Goal: Transaction & Acquisition: Obtain resource

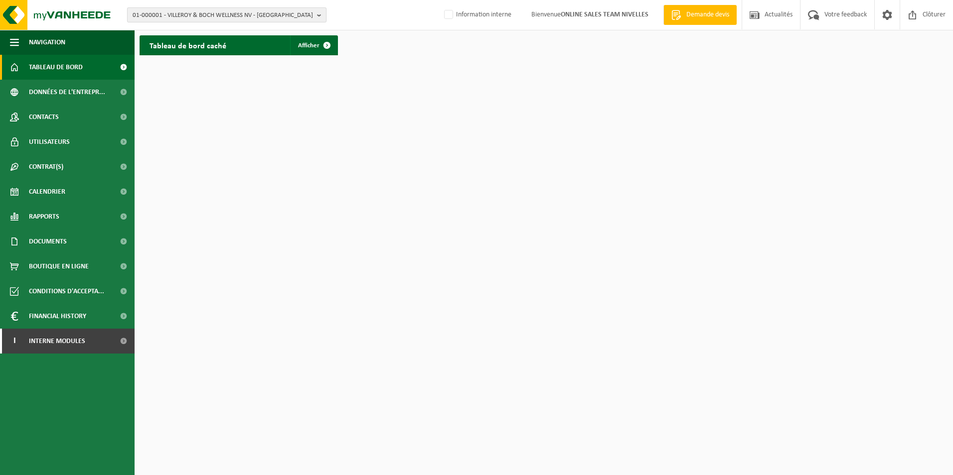
click at [170, 17] on span "01-000001 - VILLEROY & BOCH WELLNESS NV - ROESELARE" at bounding box center [223, 15] width 180 height 15
type input "10-953334"
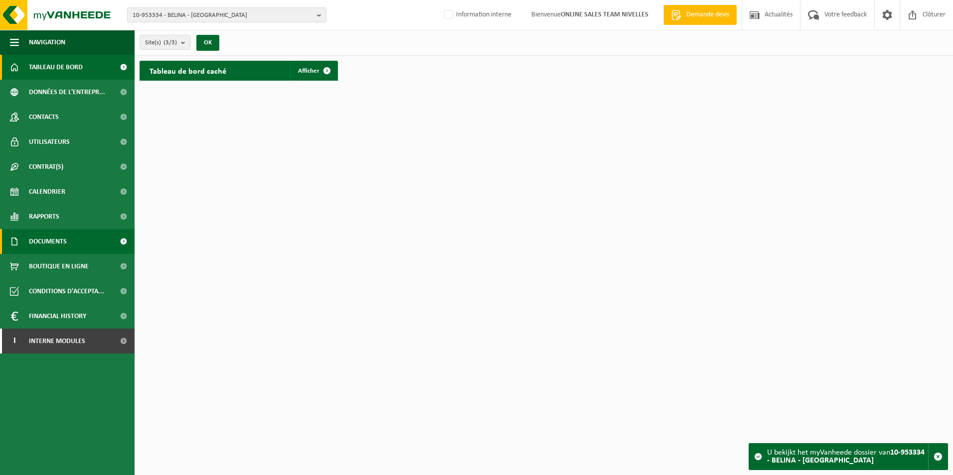
click at [56, 241] on span "Documents" at bounding box center [48, 241] width 38 height 25
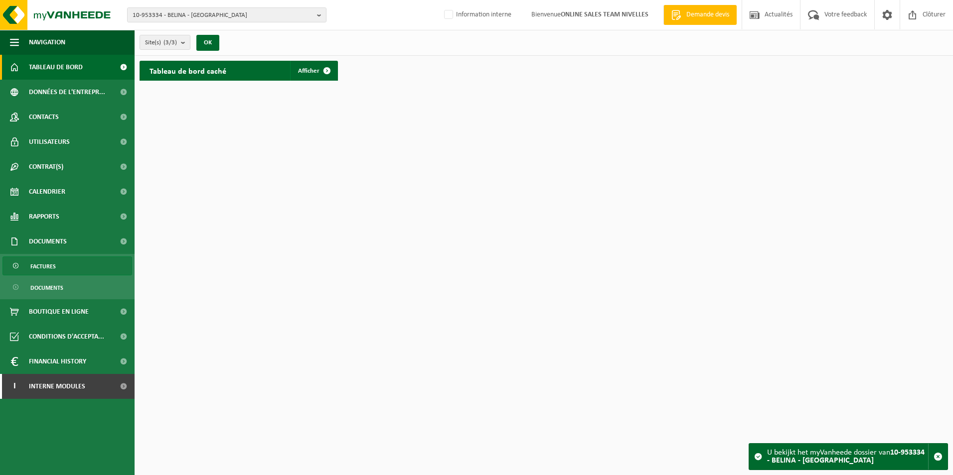
click at [50, 264] on span "Factures" at bounding box center [42, 266] width 25 height 19
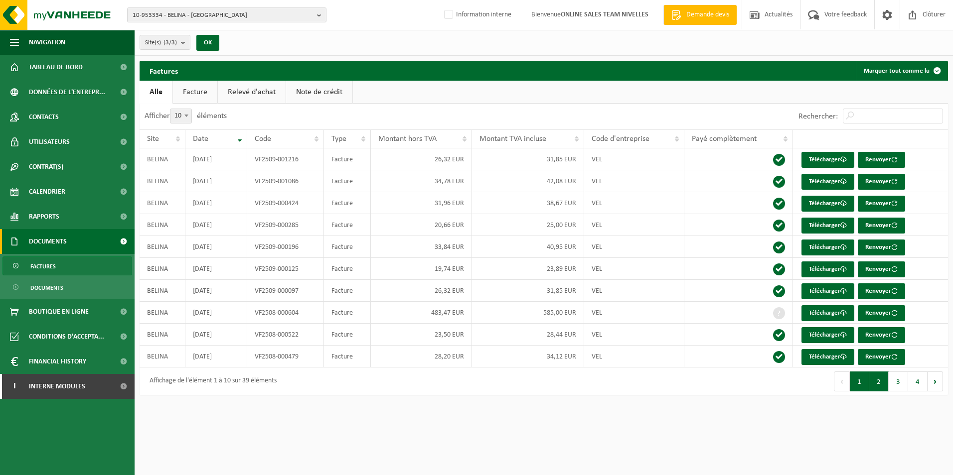
click at [877, 380] on button "2" at bounding box center [878, 382] width 19 height 20
click at [895, 382] on button "3" at bounding box center [897, 382] width 19 height 20
click at [913, 382] on button "4" at bounding box center [917, 382] width 19 height 20
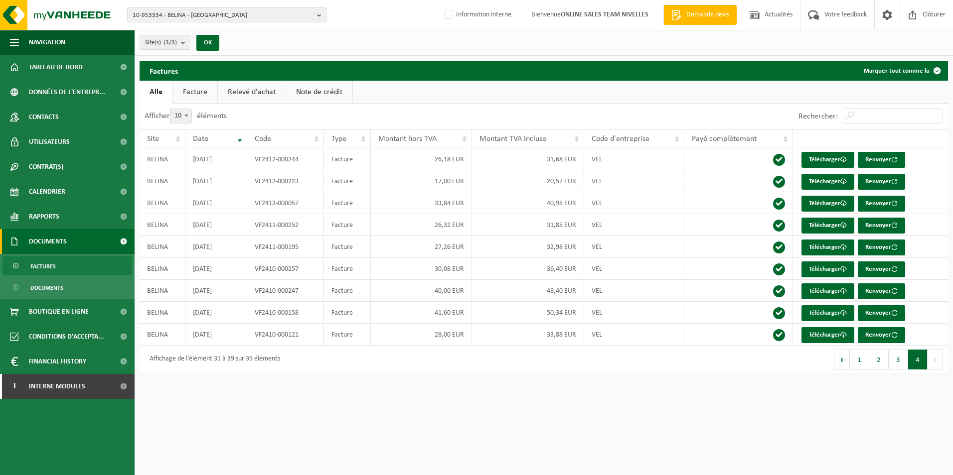
click at [162, 18] on span "10-953334 - BELINA - [GEOGRAPHIC_DATA]" at bounding box center [223, 15] width 180 height 15
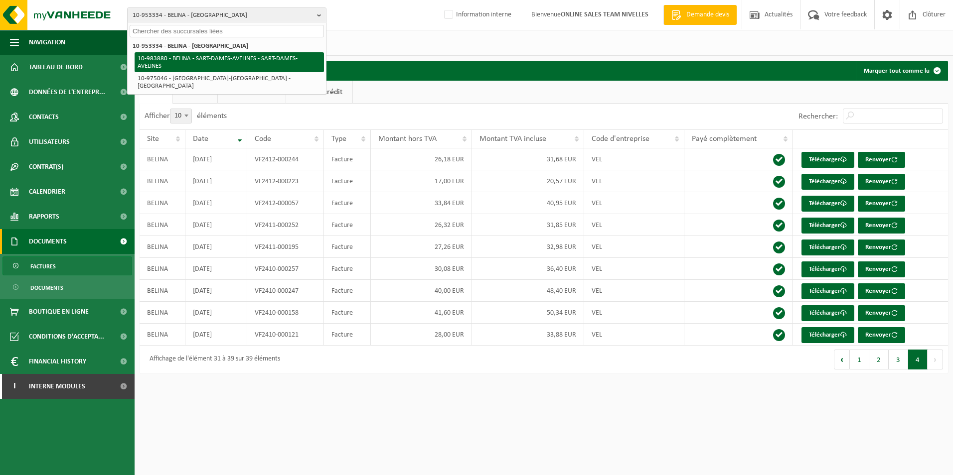
click at [161, 57] on li "10-983880 - BELINA - SART-DAMES-AVELINES - SART-DAMES-AVELINES" at bounding box center [229, 62] width 189 height 20
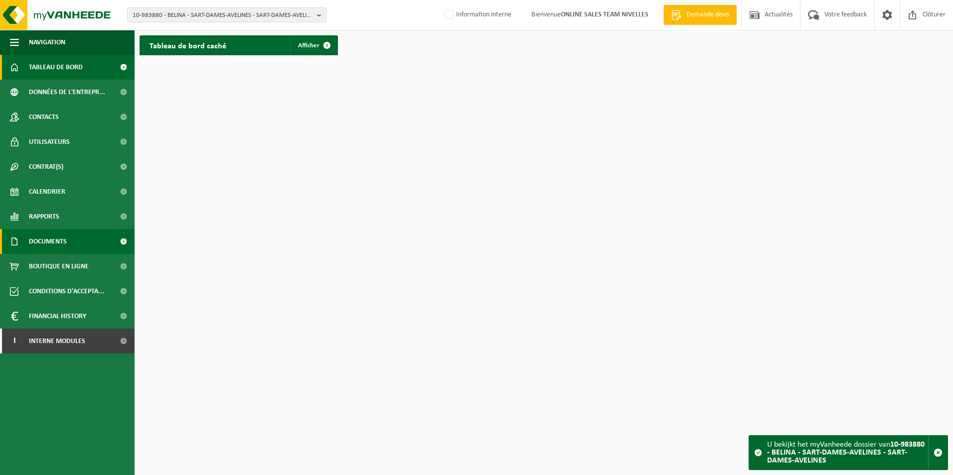
click at [57, 242] on span "Documents" at bounding box center [48, 241] width 38 height 25
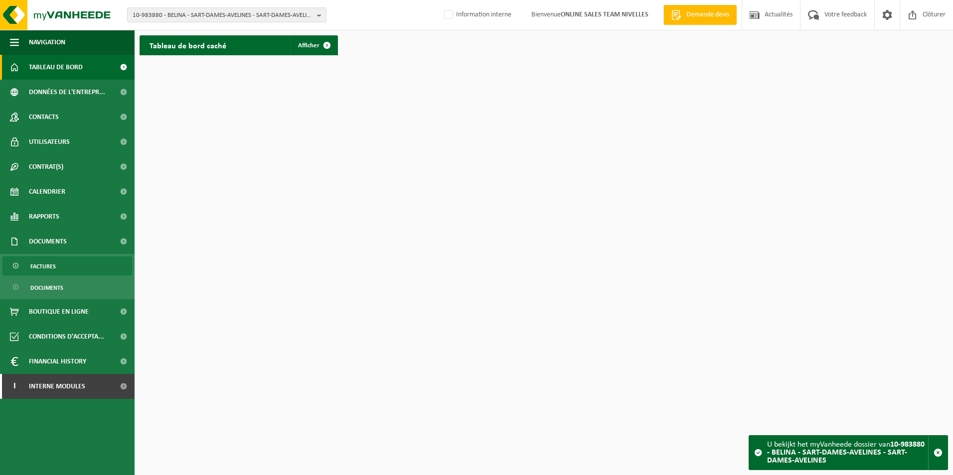
click at [54, 264] on span "Factures" at bounding box center [42, 266] width 25 height 19
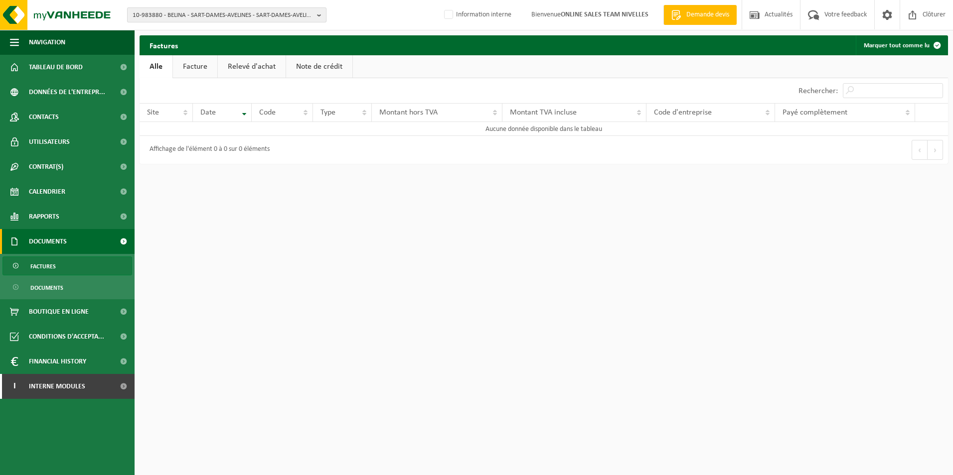
click at [170, 10] on span "10-983880 - BELINA - SART-DAMES-AVELINES - SART-DAMES-AVELINES" at bounding box center [223, 15] width 180 height 15
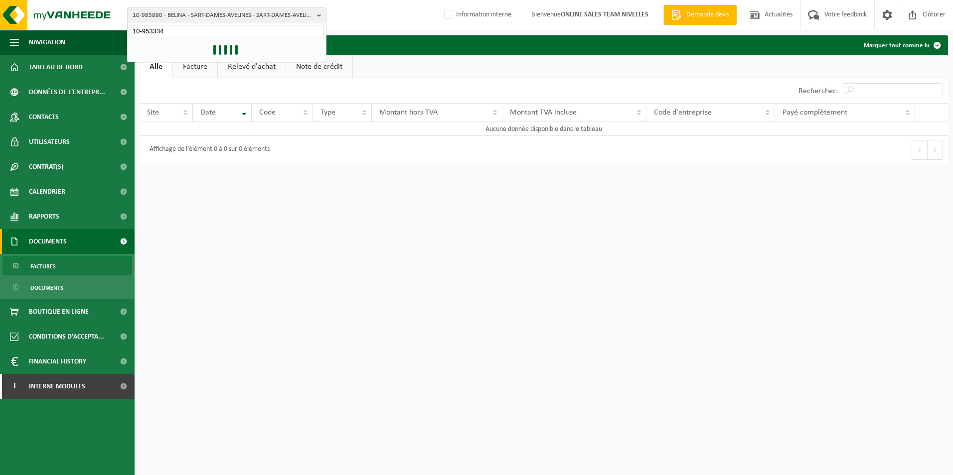
type input "10-953334"
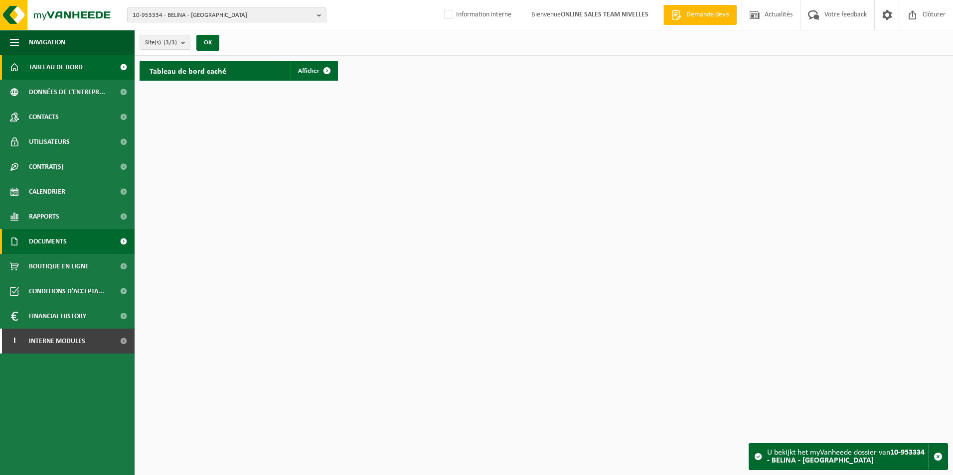
click at [60, 240] on span "Documents" at bounding box center [48, 241] width 38 height 25
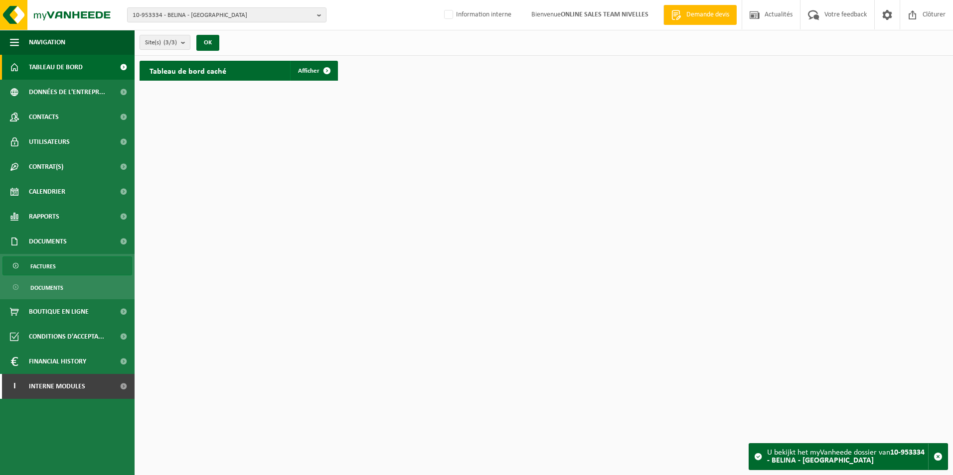
click at [58, 267] on link "Factures" at bounding box center [67, 266] width 130 height 19
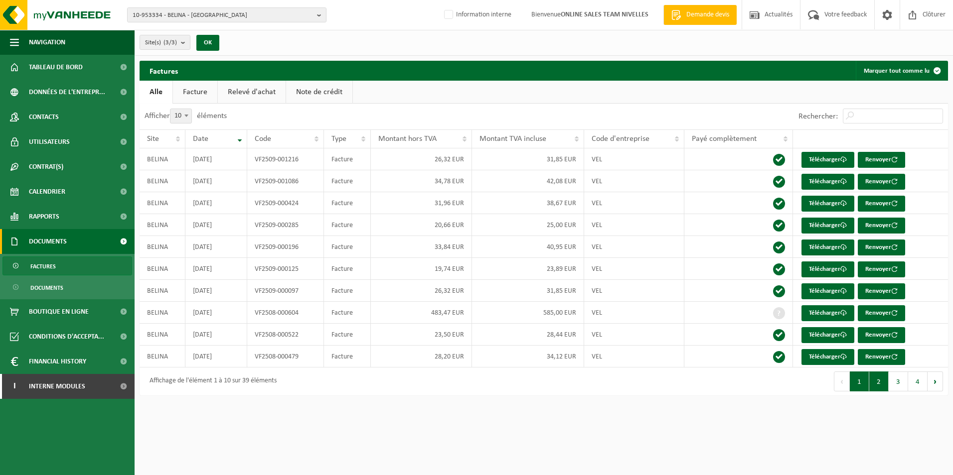
click at [880, 383] on button "2" at bounding box center [878, 382] width 19 height 20
click at [862, 385] on button "1" at bounding box center [858, 382] width 19 height 20
click at [833, 312] on link "Télécharger" at bounding box center [827, 313] width 53 height 16
click at [883, 376] on button "2" at bounding box center [878, 382] width 19 height 20
click at [898, 378] on button "3" at bounding box center [897, 382] width 19 height 20
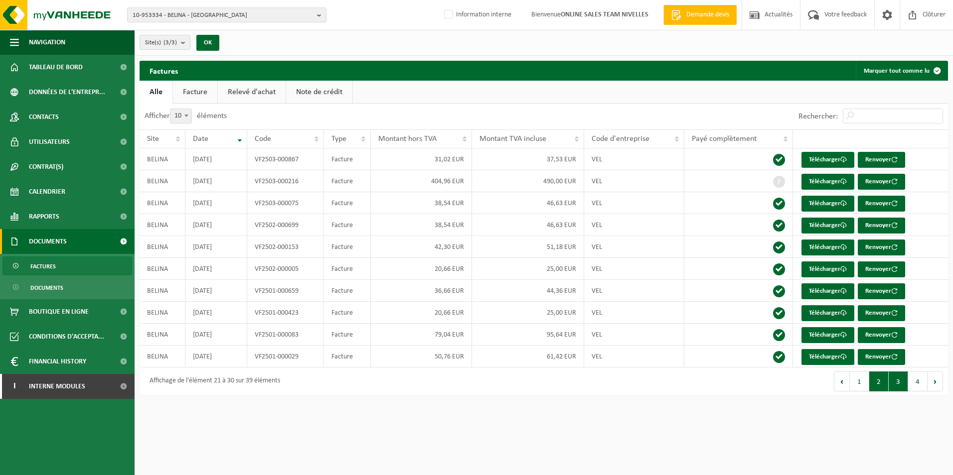
click at [877, 384] on button "2" at bounding box center [878, 382] width 19 height 20
click at [817, 313] on link "Télécharger" at bounding box center [827, 313] width 53 height 16
click at [825, 334] on link "Télécharger" at bounding box center [827, 335] width 53 height 16
click at [899, 382] on button "3" at bounding box center [897, 382] width 19 height 20
click at [835, 179] on link "Télécharger" at bounding box center [827, 182] width 53 height 16
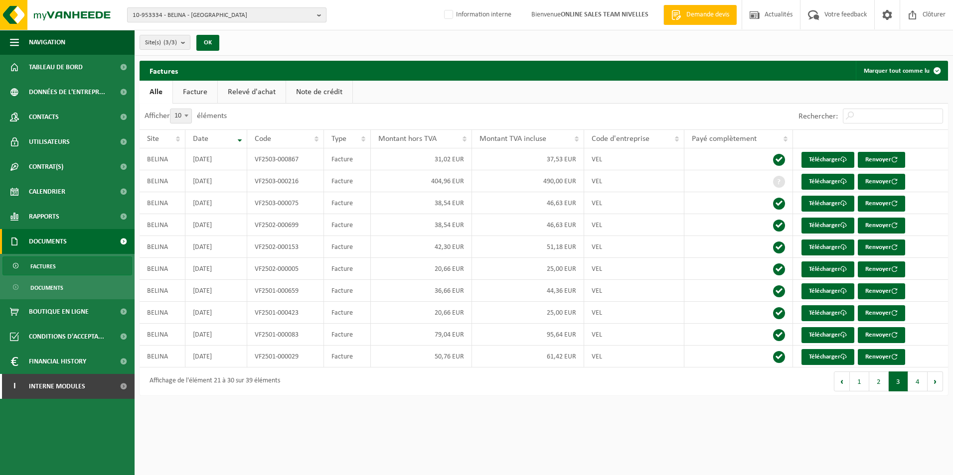
click at [147, 13] on span "10-953334 - BELINA - GLABAIS" at bounding box center [223, 15] width 180 height 15
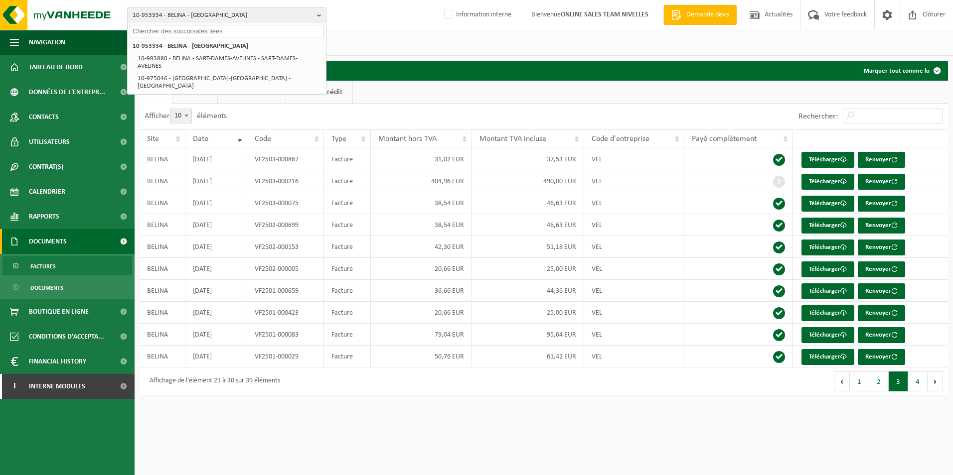
paste input "10-960478"
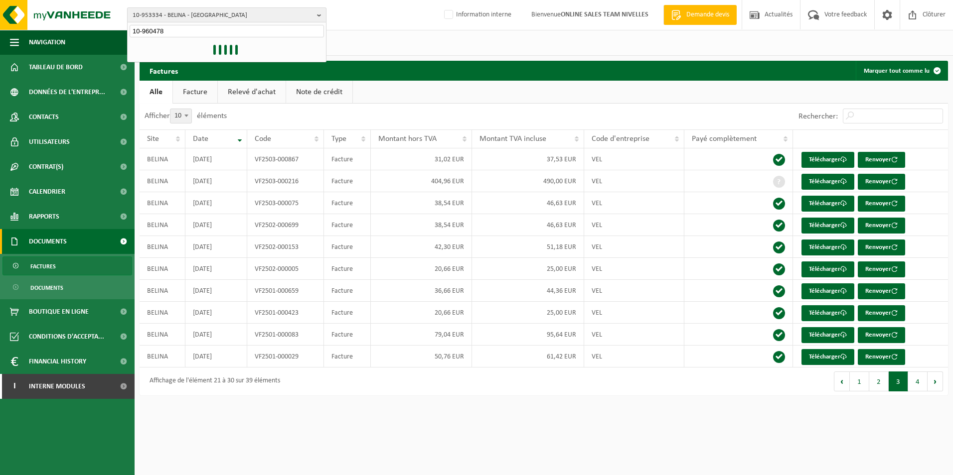
type input "10-960478"
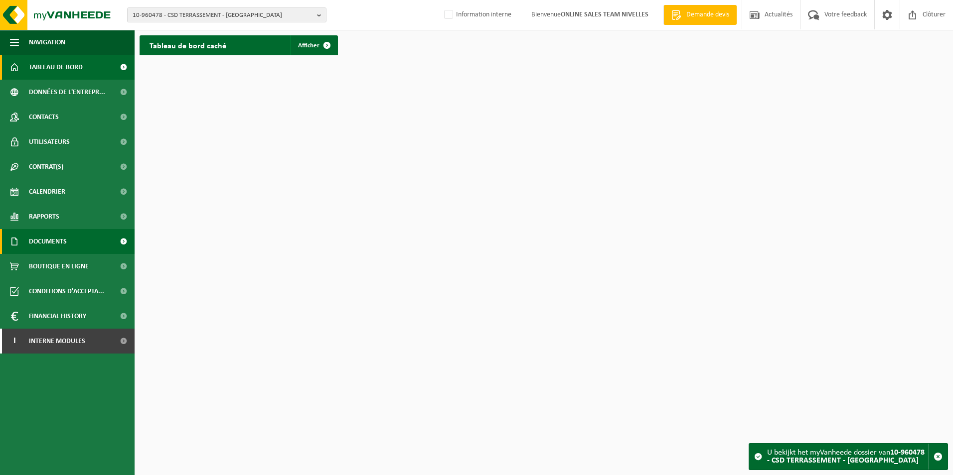
click at [60, 243] on span "Documents" at bounding box center [48, 241] width 38 height 25
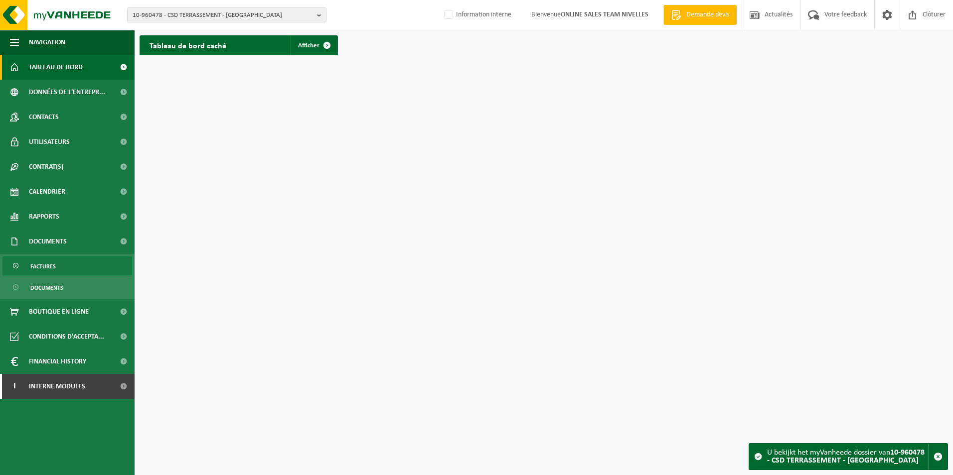
click at [58, 263] on link "Factures" at bounding box center [67, 266] width 130 height 19
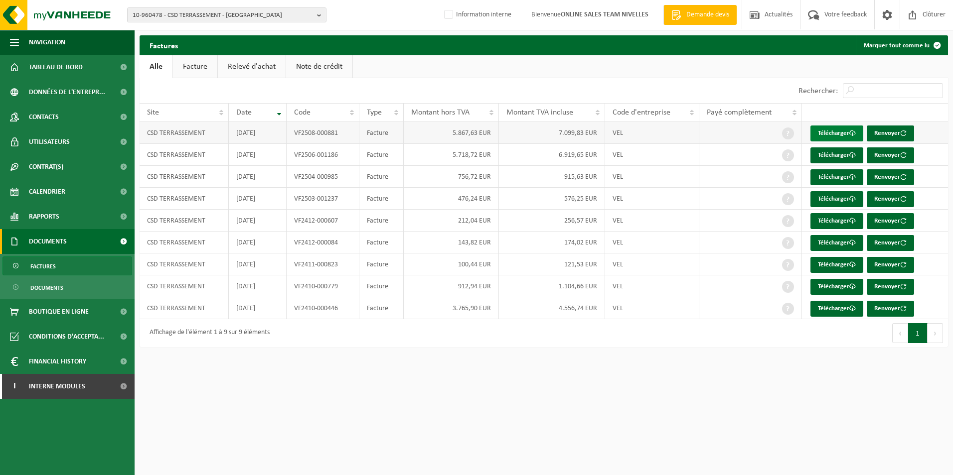
click at [830, 133] on link "Télécharger" at bounding box center [836, 134] width 53 height 16
click at [838, 157] on link "Télécharger" at bounding box center [836, 155] width 53 height 16
click at [857, 414] on html "10-960478 - CSD TERRASSEMENT - COURCELLES 10-960478 - CSD TERRASSEMENT - COURCE…" at bounding box center [476, 237] width 953 height 475
click at [834, 175] on link "Télécharger" at bounding box center [836, 177] width 53 height 16
click at [797, 375] on html "10-960478 - CSD TERRASSEMENT - COURCELLES 10-960478 - CSD TERRASSEMENT - COURCE…" at bounding box center [476, 237] width 953 height 475
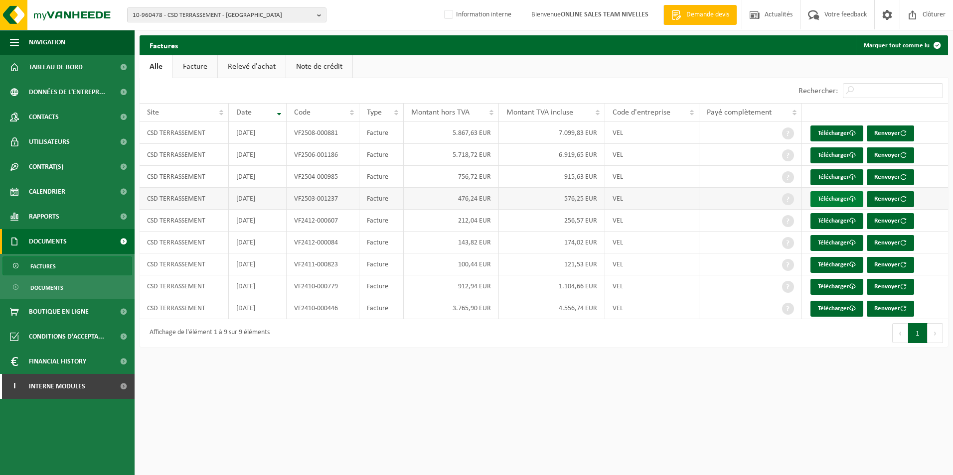
click at [827, 201] on link "Télécharger" at bounding box center [836, 199] width 53 height 16
click at [847, 375] on html "10-960478 - CSD TERRASSEMENT - COURCELLES 10-960478 - CSD TERRASSEMENT - COURCE…" at bounding box center [476, 237] width 953 height 475
click at [833, 217] on link "Télécharger" at bounding box center [836, 221] width 53 height 16
drag, startPoint x: 826, startPoint y: 387, endPoint x: 833, endPoint y: 354, distance: 34.2
click at [826, 387] on html "10-960478 - CSD TERRASSEMENT - COURCELLES 10-960478 - CSD TERRASSEMENT - COURCE…" at bounding box center [476, 237] width 953 height 475
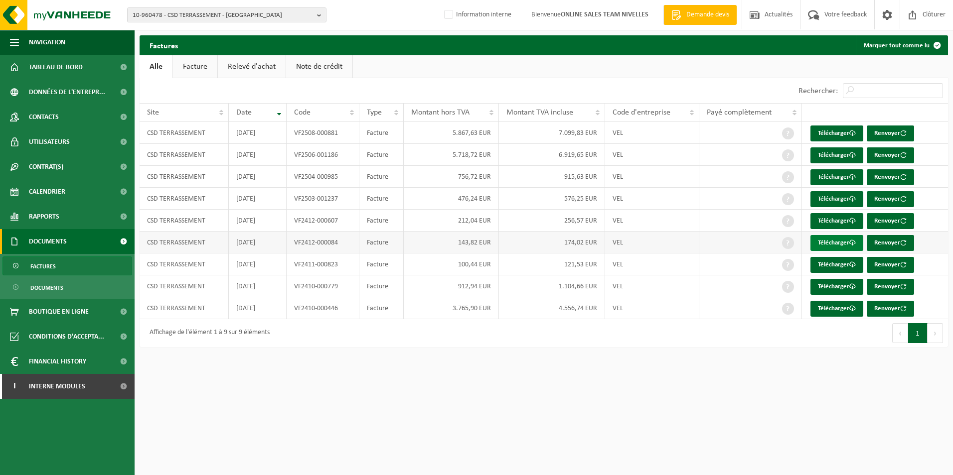
click at [837, 243] on link "Télécharger" at bounding box center [836, 243] width 53 height 16
click at [818, 391] on html "10-960478 - CSD TERRASSEMENT - COURCELLES 10-960478 - CSD TERRASSEMENT - COURCE…" at bounding box center [476, 237] width 953 height 475
click at [831, 265] on link "Télécharger" at bounding box center [836, 265] width 53 height 16
drag, startPoint x: 840, startPoint y: 379, endPoint x: 840, endPoint y: 363, distance: 15.5
click at [840, 379] on html "10-960478 - CSD TERRASSEMENT - COURCELLES 10-960478 - CSD TERRASSEMENT - COURCE…" at bounding box center [476, 237] width 953 height 475
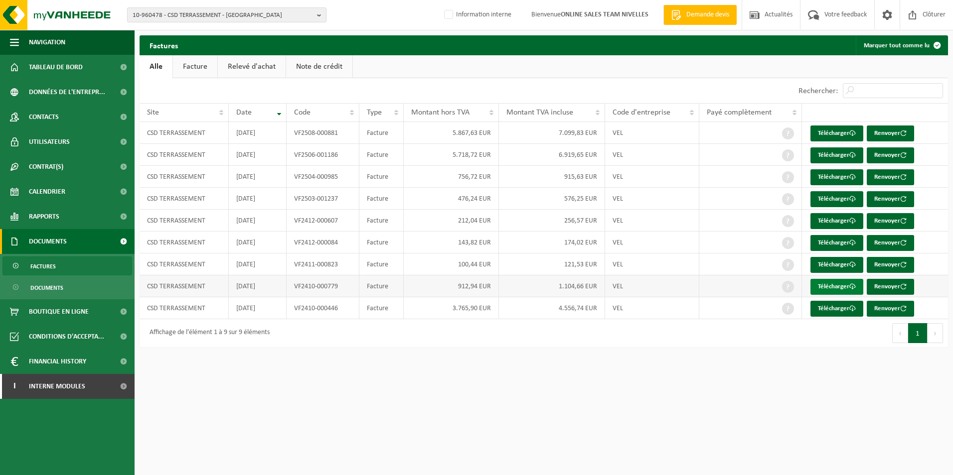
click at [841, 290] on link "Télécharger" at bounding box center [836, 287] width 53 height 16
click at [861, 376] on html "10-960478 - CSD TERRASSEMENT - COURCELLES 10-960478 - CSD TERRASSEMENT - COURCE…" at bounding box center [476, 237] width 953 height 475
click at [835, 310] on link "Télécharger" at bounding box center [836, 309] width 53 height 16
click at [849, 403] on html "10-960478 - CSD TERRASSEMENT - COURCELLES 10-960478 - CSD TERRASSEMENT - COURCE…" at bounding box center [476, 237] width 953 height 475
click at [51, 119] on span "Contacts" at bounding box center [44, 117] width 30 height 25
